Goal: Check status: Check status

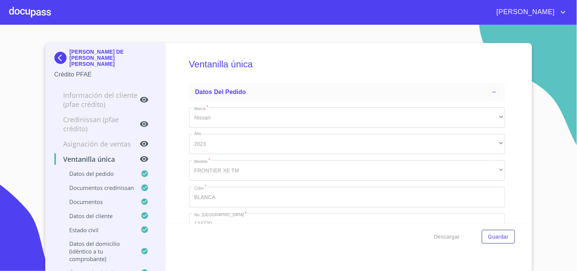
type input "1 de ene. de 1990"
click at [25, 5] on div at bounding box center [30, 12] width 42 height 24
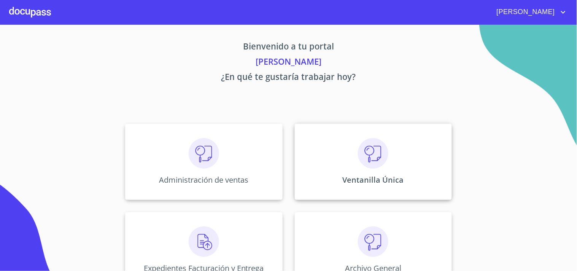
click at [390, 160] on div "Ventanilla Única" at bounding box center [373, 162] width 157 height 76
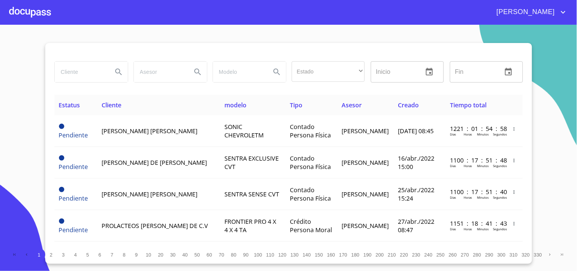
click at [87, 72] on input "search" at bounding box center [81, 72] width 52 height 21
type input ","
type input "m"
type input "MEGAVITESSE"
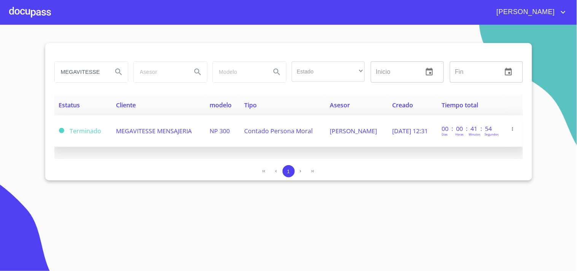
click at [246, 131] on span "Contado Persona Moral" at bounding box center [278, 131] width 68 height 8
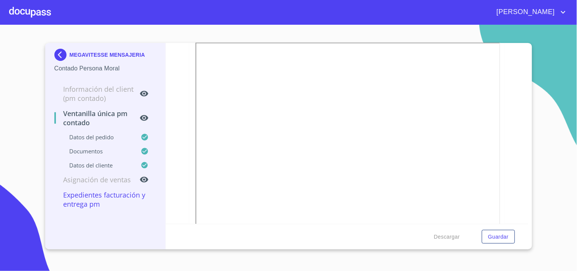
scroll to position [971, 0]
click at [42, 10] on div at bounding box center [30, 12] width 42 height 24
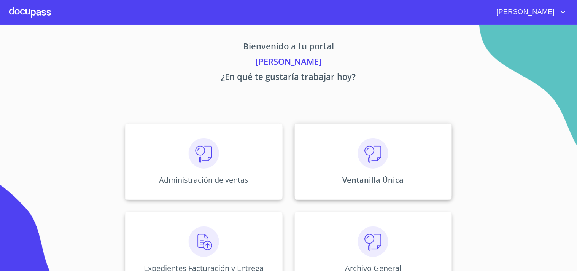
click at [390, 160] on div "Ventanilla Única" at bounding box center [373, 162] width 157 height 76
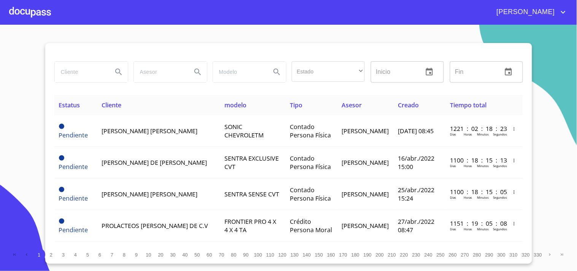
click at [77, 74] on input "search" at bounding box center [81, 72] width 52 height 21
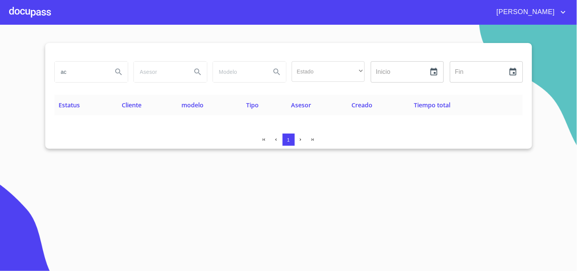
type input "a"
type input "salvador de [DEMOGRAPHIC_DATA]"
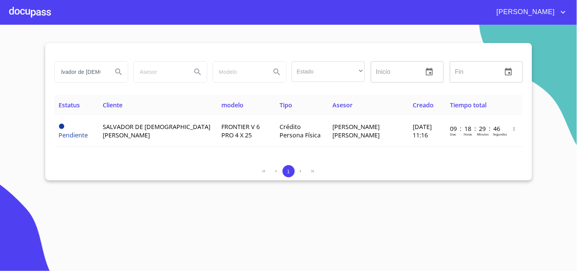
scroll to position [0, 0]
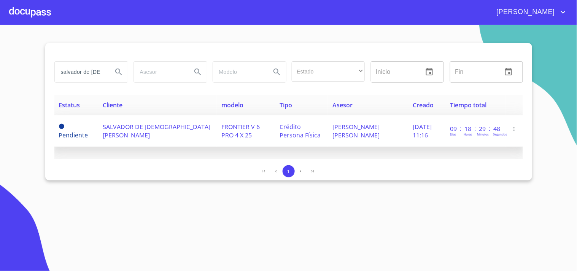
click at [169, 139] on td "SALVADOR DE [DEMOGRAPHIC_DATA][PERSON_NAME]" at bounding box center [157, 131] width 119 height 32
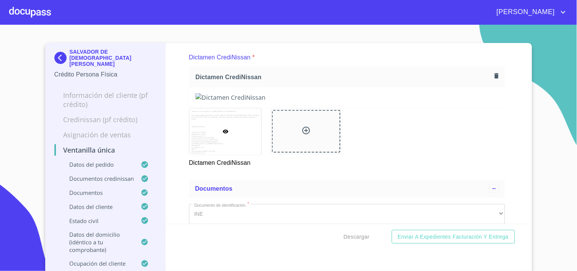
scroll to position [211, 0]
